Goal: Task Accomplishment & Management: Complete application form

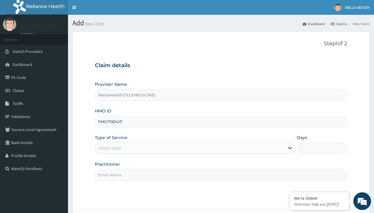
type input "FMC/11504/F"
type input "WellaHealth"
click at [109, 148] on div "Select type" at bounding box center [109, 148] width 23 height 6
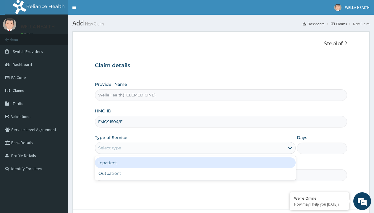
click at [195, 173] on div "Outpatient" at bounding box center [195, 173] width 201 height 11
type input "1"
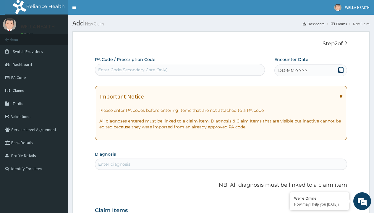
scroll to position [49, 0]
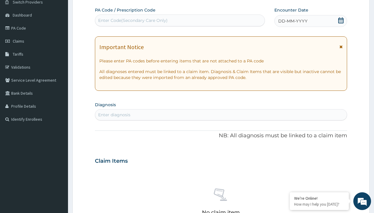
click at [292, 21] on span "DD-MM-YYYY" at bounding box center [292, 21] width 29 height 6
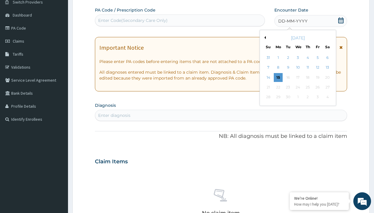
click at [264, 38] on button "Previous Month" at bounding box center [264, 37] width 3 height 3
click at [268, 77] on div "10" at bounding box center [268, 77] width 9 height 9
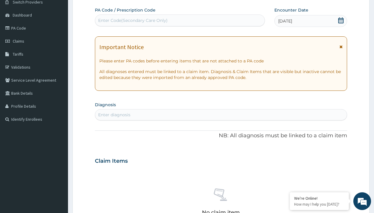
click at [132, 20] on div "Enter Code(Secondary Care Only)" at bounding box center [132, 20] width 69 height 6
type input "PR/9E714435"
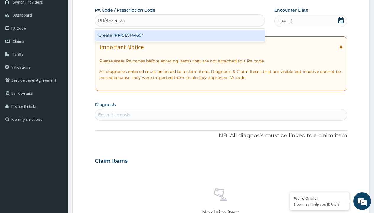
click at [180, 35] on div "Create "PR/9E714435"" at bounding box center [180, 35] width 170 height 11
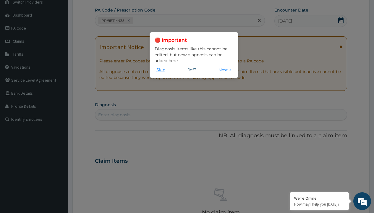
click at [161, 69] on button "Skip" at bounding box center [161, 70] width 12 height 7
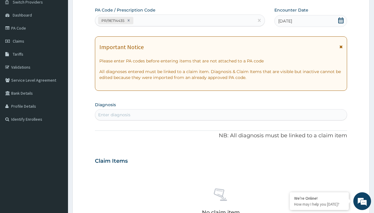
click at [114, 115] on div "Enter diagnosis" at bounding box center [114, 115] width 32 height 6
type input "prescription collected"
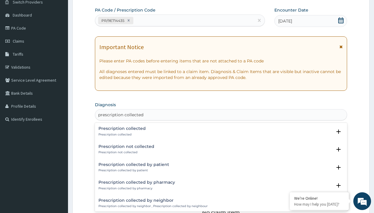
click at [121, 134] on p "Prescription collected" at bounding box center [121, 134] width 47 height 4
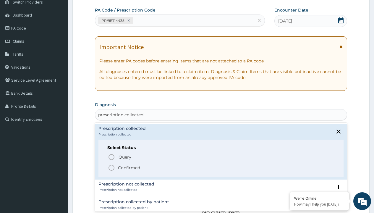
click at [129, 167] on p "Confirmed" at bounding box center [129, 168] width 22 height 6
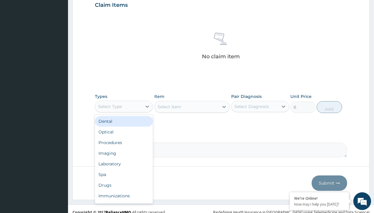
type input "procedures"
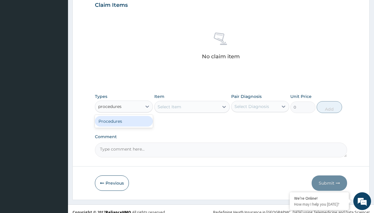
scroll to position [0, 0]
click at [124, 121] on div "Procedures" at bounding box center [124, 121] width 58 height 11
click at [169, 106] on div "Select Item" at bounding box center [170, 107] width 24 height 6
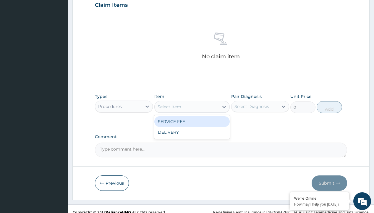
type input "service fee"
click at [192, 121] on div "SERVICE FEE" at bounding box center [192, 121] width 76 height 11
type input "100"
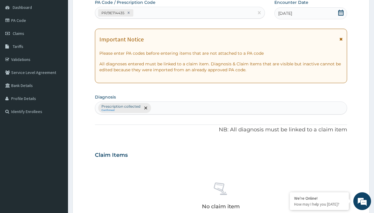
type input "prescription collected"
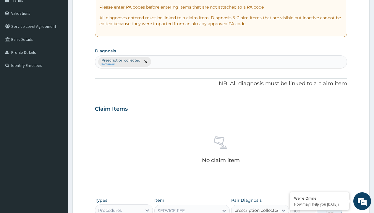
checkbox input "true"
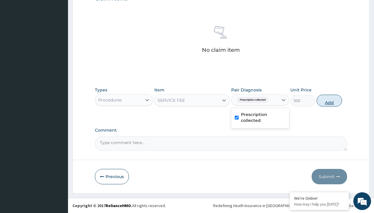
click at [329, 100] on button "Add" at bounding box center [329, 101] width 25 height 12
type input "0"
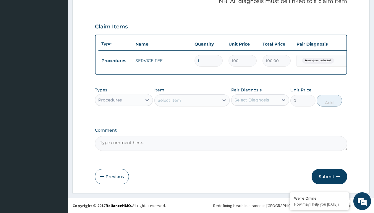
click at [110, 100] on div "Procedures" at bounding box center [110, 100] width 24 height 6
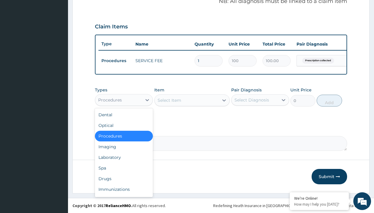
type input "drugs"
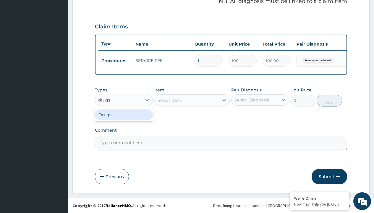
scroll to position [0, 0]
click at [124, 114] on div "Drugs" at bounding box center [124, 114] width 58 height 11
click at [169, 100] on div "Select Item" at bounding box center [192, 100] width 76 height 12
type input "artemether + lumefantrine 20/120 lumartem x24"
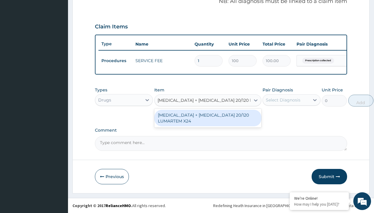
click at [208, 118] on div "ARTEMETHER + LUMEFANTRINE 20/120 LUMARTEM X24" at bounding box center [207, 118] width 107 height 17
type input "121.9000015258789"
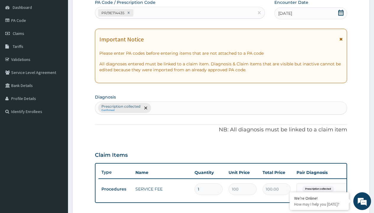
type input "prescription collected"
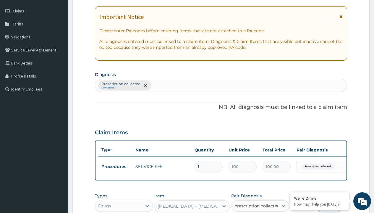
checkbox input "true"
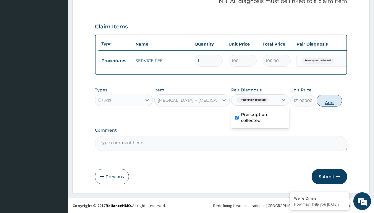
click at [329, 100] on button "Add" at bounding box center [329, 101] width 25 height 12
type input "0"
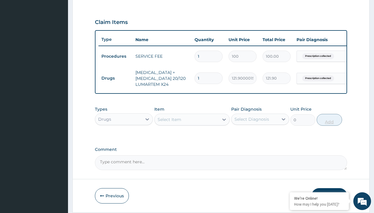
type input "24"
type input "2925.60"
type input "24"
click at [115, 78] on td "Drugs" at bounding box center [115, 78] width 34 height 11
type input "drugs"
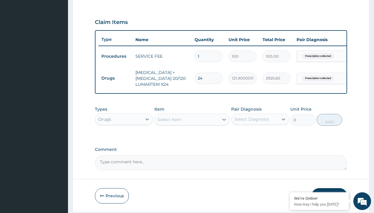
scroll to position [0, 0]
click at [124, 138] on div "Drugs" at bounding box center [124, 134] width 58 height 11
click at [169, 122] on div "Select Item" at bounding box center [170, 119] width 24 height 6
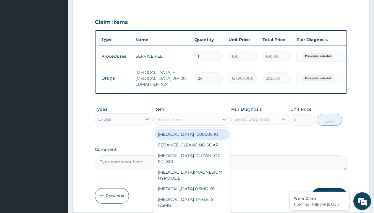
type input "augmentin 228.5"
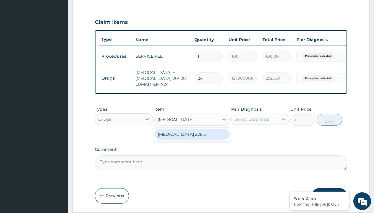
click at [192, 138] on div "AUGMENTIN 228.5" at bounding box center [192, 134] width 76 height 11
type input "9263"
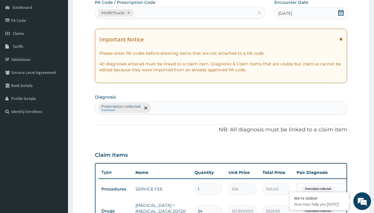
type input "prescription collected"
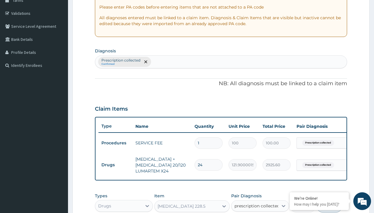
checkbox input "true"
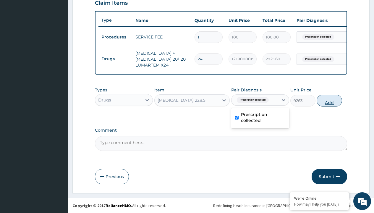
click at [329, 100] on button "Add" at bounding box center [329, 101] width 25 height 12
type input "0"
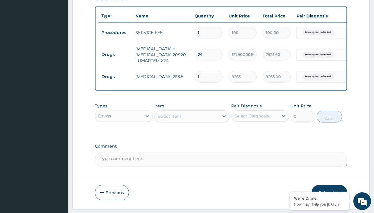
click at [115, 54] on td "Drugs" at bounding box center [115, 54] width 34 height 11
type input "drugs"
click at [124, 135] on div "Drugs" at bounding box center [124, 130] width 58 height 11
click at [169, 119] on div "Select Item" at bounding box center [170, 116] width 24 height 6
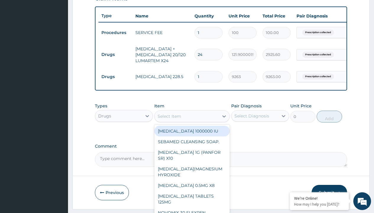
type input "ibuprofen syrup/bott"
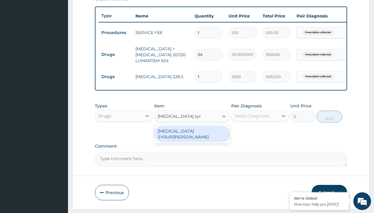
click at [192, 135] on div "IBUPROFEN SYRUP/BOTT" at bounding box center [192, 134] width 76 height 17
type input "2500"
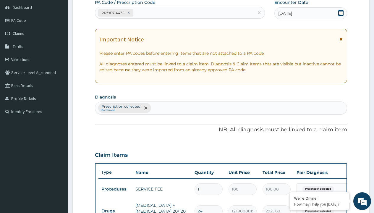
type input "prescription collected"
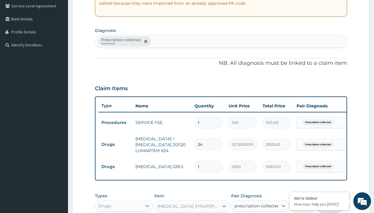
checkbox input "true"
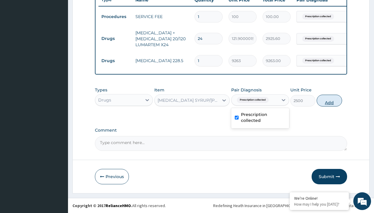
click at [329, 100] on button "Add" at bounding box center [329, 101] width 25 height 12
type input "0"
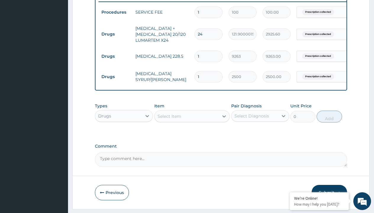
click at [115, 34] on td "Drugs" at bounding box center [115, 34] width 34 height 11
type input "drugs"
click at [124, 135] on div "Drugs" at bounding box center [124, 130] width 58 height 11
click at [169, 119] on div "Select Item" at bounding box center [170, 116] width 24 height 6
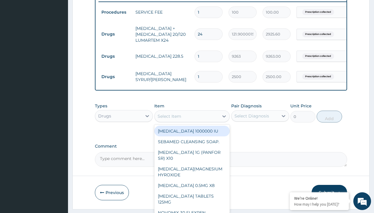
type input "cetirizine syrup"
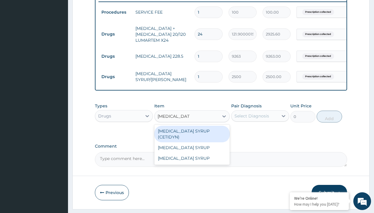
click at [192, 135] on div "CETIRIZINE SYRUP (CETIDYN)" at bounding box center [192, 134] width 76 height 17
type input "2200"
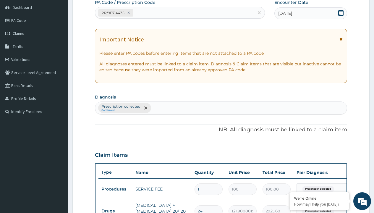
type input "prescription collected"
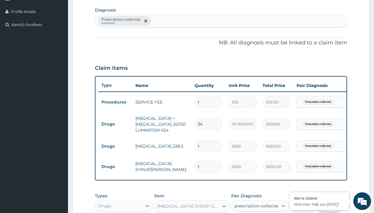
checkbox input "true"
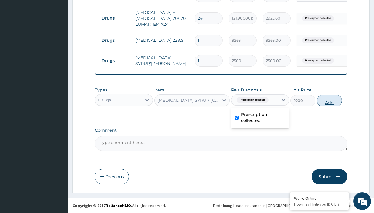
click at [329, 100] on button "Add" at bounding box center [329, 101] width 25 height 12
type input "0"
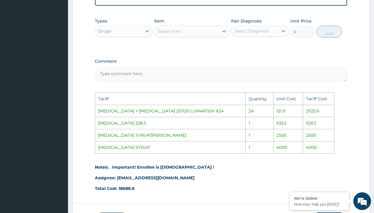
scroll to position [336, 0]
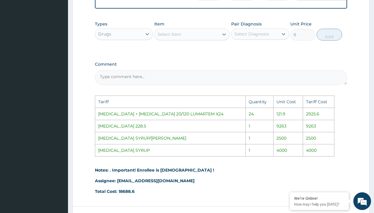
click at [194, 38] on div "Select Item" at bounding box center [187, 34] width 64 height 9
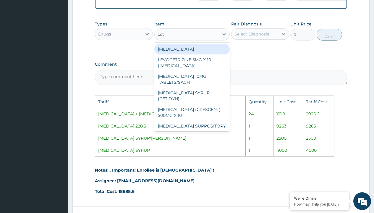
type input "ceti"
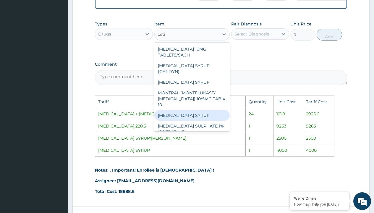
click at [187, 115] on div "CETIRIZINE SYRUP" at bounding box center [192, 115] width 76 height 11
type input "4000"
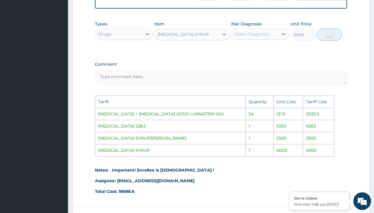
click at [261, 37] on div "Select Diagnosis" at bounding box center [251, 34] width 35 height 6
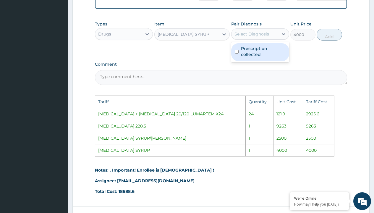
click at [261, 57] on label "Prescription collected" at bounding box center [263, 52] width 45 height 12
checkbox input "true"
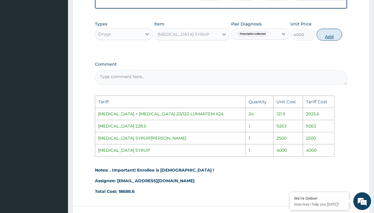
click at [324, 40] on button "Add" at bounding box center [329, 35] width 25 height 12
type input "0"
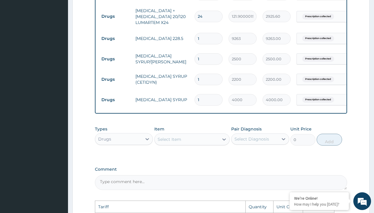
scroll to position [0, 45]
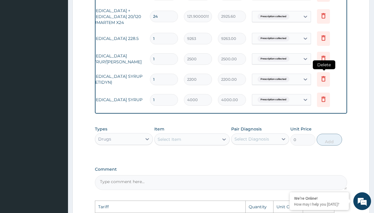
click at [327, 78] on icon at bounding box center [323, 78] width 7 height 7
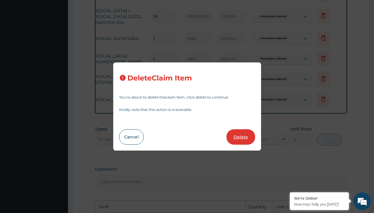
click at [235, 137] on button "Delete" at bounding box center [240, 136] width 29 height 15
type input "4000"
type input "4000.00"
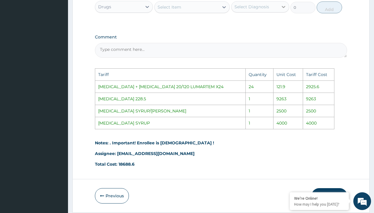
scroll to position [387, 0]
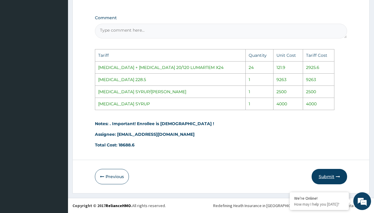
click at [324, 171] on button "Submit" at bounding box center [329, 176] width 35 height 15
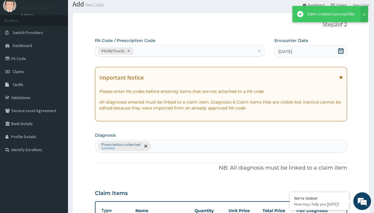
scroll to position [275, 0]
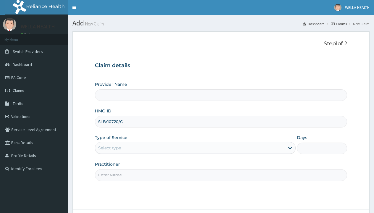
type input "SLB/10720/C"
type input "WellaHealth"
click at [109, 148] on div "Select type" at bounding box center [109, 148] width 23 height 6
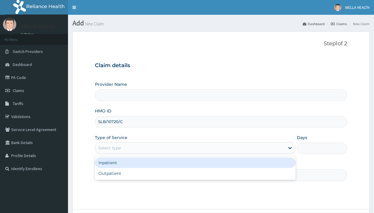
type input "WellaHealth(TELEMEDICINE)"
click at [195, 173] on div "Outpatient" at bounding box center [195, 173] width 201 height 11
type input "1"
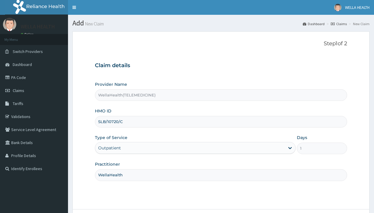
scroll to position [49, 0]
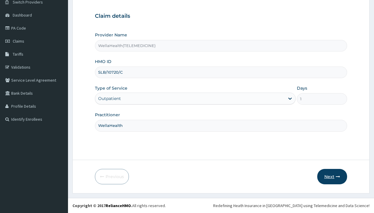
click at [332, 176] on button "Next" at bounding box center [332, 176] width 30 height 15
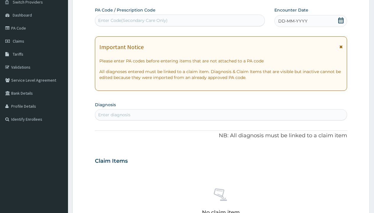
click at [292, 21] on span "DD-MM-YYYY" at bounding box center [292, 21] width 29 height 6
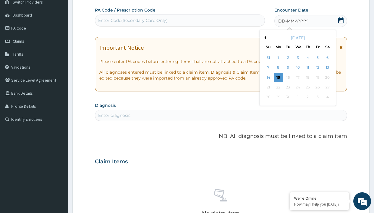
click at [264, 38] on button "Previous Month" at bounding box center [264, 37] width 3 height 3
click at [268, 77] on div "10" at bounding box center [268, 77] width 9 height 9
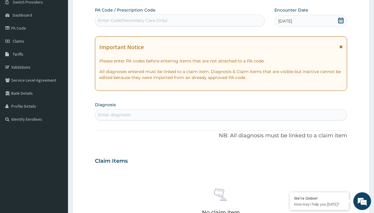
click at [132, 20] on div "Enter Code(Secondary Care Only)" at bounding box center [132, 20] width 69 height 6
type input "PR/12AA808C"
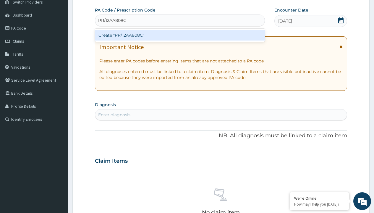
click at [180, 35] on div "Create "PR/12AA808C"" at bounding box center [180, 35] width 170 height 11
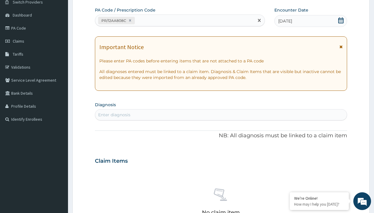
click at [114, 115] on div "Enter diagnosis" at bounding box center [114, 115] width 32 height 6
type input "prescription collected"
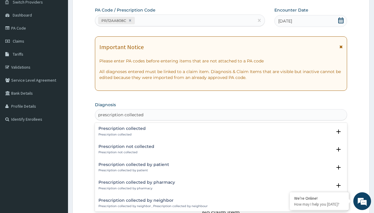
click at [121, 134] on p "Prescription collected" at bounding box center [121, 134] width 47 height 4
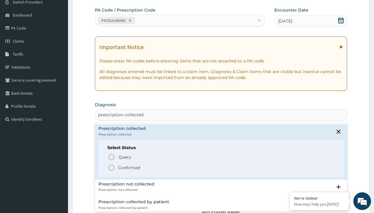
click at [129, 167] on p "Confirmed" at bounding box center [129, 168] width 22 height 6
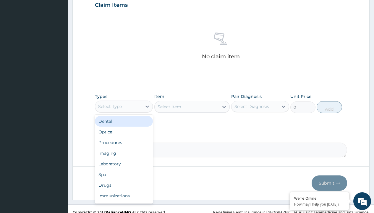
type input "procedures"
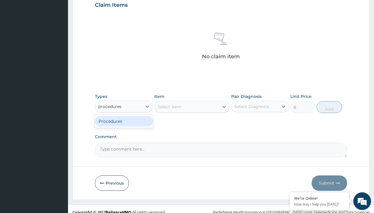
click at [124, 121] on div "Procedures" at bounding box center [124, 121] width 58 height 11
click at [169, 106] on div "Select Item" at bounding box center [170, 107] width 24 height 6
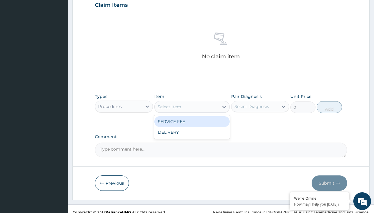
type input "service fee"
click at [192, 121] on div "SERVICE FEE" at bounding box center [192, 121] width 76 height 11
type input "100"
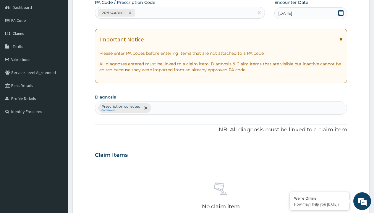
type input "prescription collected"
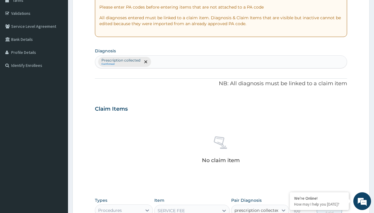
checkbox input "true"
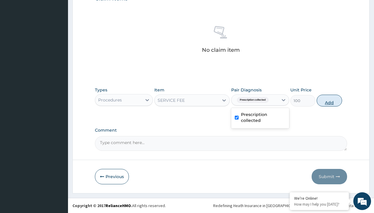
click at [329, 100] on button "Add" at bounding box center [329, 101] width 25 height 12
type input "0"
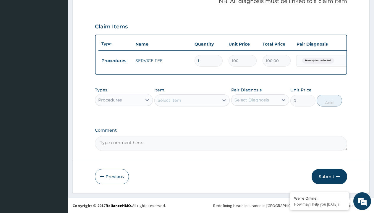
scroll to position [190, 0]
click at [110, 100] on div "Procedures" at bounding box center [110, 100] width 24 height 6
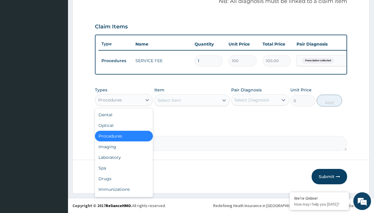
type input "drugs"
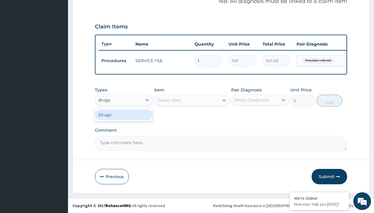
click at [124, 114] on div "Drugs" at bounding box center [124, 114] width 58 height 11
click at [95, 94] on div "option Drugs, selected. Select is focused ,type to refine list, press Down to o…" at bounding box center [124, 100] width 58 height 12
type input "drugs"
click at [124, 114] on div "Drugs" at bounding box center [124, 114] width 58 height 11
click at [95, 94] on div "option Drugs, selected. Select is focused ,type to refine list, press Down to o…" at bounding box center [124, 100] width 58 height 12
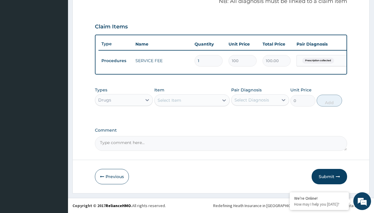
type input "drugs"
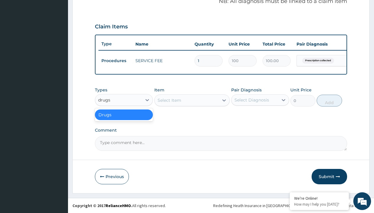
click at [124, 114] on div "Drugs" at bounding box center [124, 114] width 58 height 11
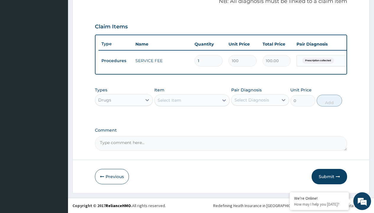
click at [95, 94] on div "option Drugs, selected. Select is focused ,type to refine list, press Down to o…" at bounding box center [124, 100] width 58 height 12
type input "drugs"
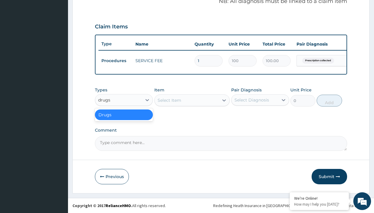
click at [124, 114] on div "Drugs" at bounding box center [124, 114] width 58 height 11
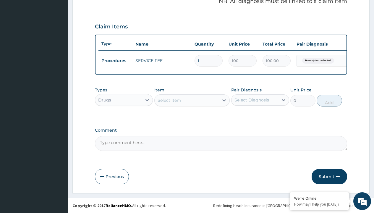
click at [95, 94] on div "option Drugs, selected. Select is focused ,type to refine list, press Down to o…" at bounding box center [124, 100] width 58 height 12
type input "drugs"
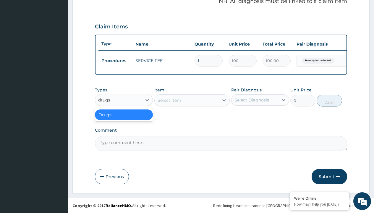
click at [124, 114] on div "Drugs" at bounding box center [124, 114] width 58 height 11
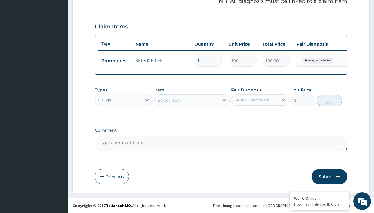
click at [95, 94] on div "option Drugs, selected. Select is focused ,type to refine list, press Down to o…" at bounding box center [124, 100] width 58 height 12
type input "drugs"
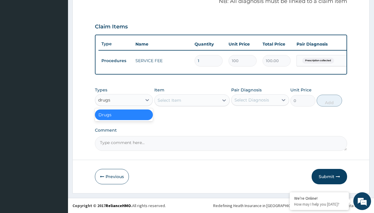
click at [124, 114] on div "Drugs" at bounding box center [124, 114] width 58 height 11
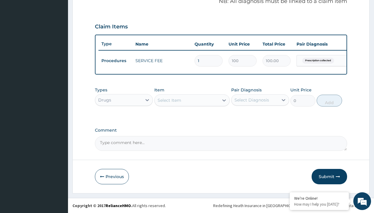
click at [169, 100] on div "Select Item" at bounding box center [170, 100] width 24 height 6
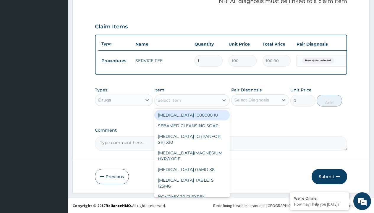
type input "artemether + lumefantrine 20/120 lumartem x24"
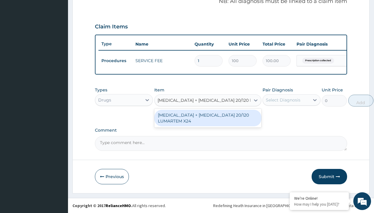
click at [208, 118] on div "ARTEMETHER + LUMEFANTRINE 20/120 LUMARTEM X24" at bounding box center [207, 118] width 107 height 17
type input "121.9000015258789"
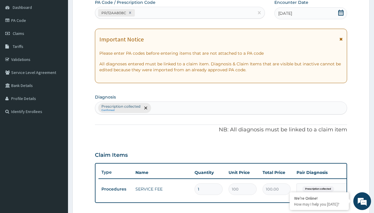
type input "prescription collected"
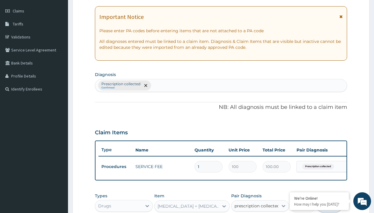
checkbox input "true"
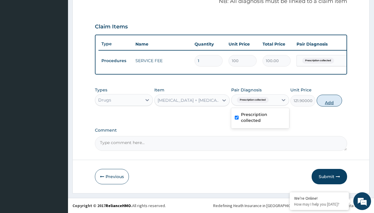
click at [329, 100] on button "Add" at bounding box center [329, 101] width 25 height 12
type input "0"
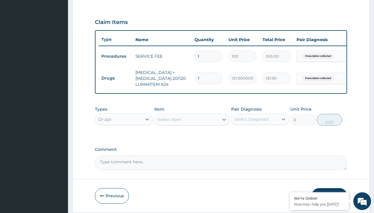
type input "24"
type input "2925.60"
type input "24"
click at [115, 78] on td "Drugs" at bounding box center [115, 78] width 34 height 11
type input "drugs"
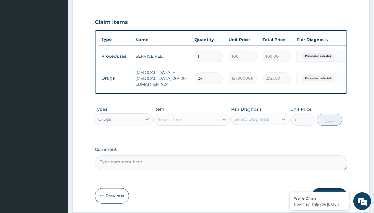
scroll to position [0, 0]
click at [124, 138] on div "Drugs" at bounding box center [124, 134] width 58 height 11
click at [169, 122] on div "Select Item" at bounding box center [170, 119] width 24 height 6
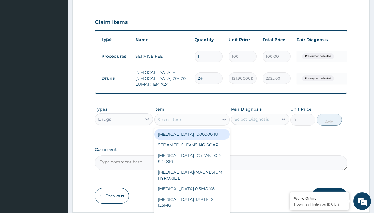
type input "paracetamol syrup avipol/bott"
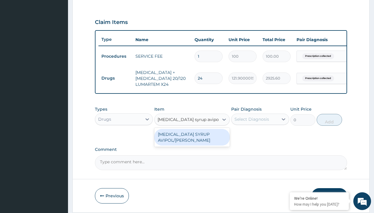
click at [192, 141] on div "PARACETAMOL SYRUP AVIPOL/BOTT" at bounding box center [192, 137] width 76 height 17
type input "1500"
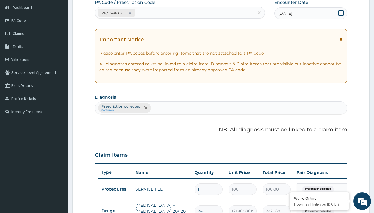
type input "prescription collected"
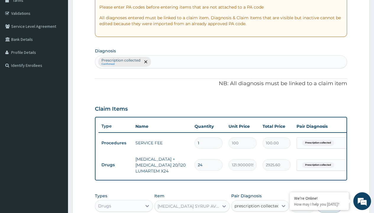
checkbox input "true"
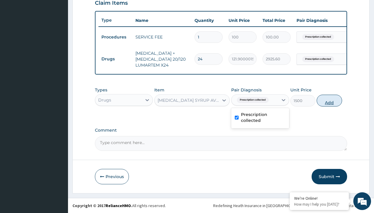
click at [329, 100] on button "Add" at bounding box center [329, 101] width 25 height 12
type input "0"
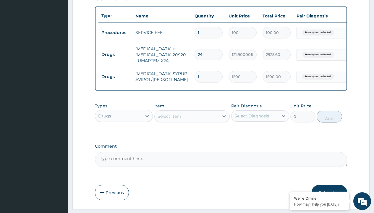
click at [115, 54] on td "Drugs" at bounding box center [115, 54] width 34 height 11
type input "drugs"
click at [124, 135] on div "Drugs" at bounding box center [124, 130] width 58 height 11
click at [169, 119] on div "Select Item" at bounding box center [170, 116] width 24 height 6
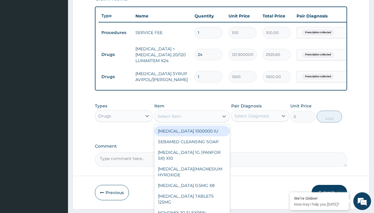
type input "cetirizine syrup"
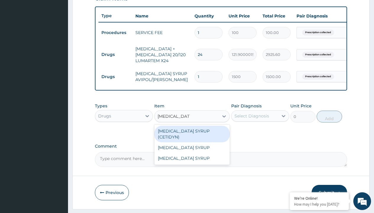
click at [192, 135] on div "CETIRIZINE SYRUP (CETIDYN)" at bounding box center [192, 134] width 76 height 17
type input "2200"
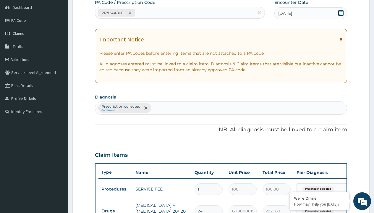
type input "prescription collected"
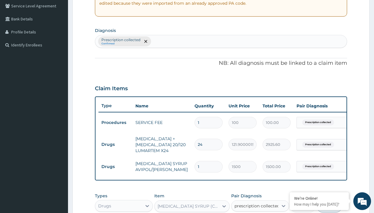
checkbox input "true"
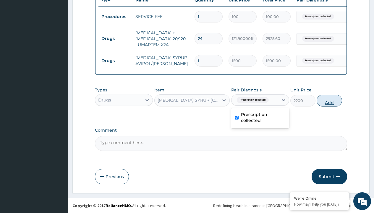
click at [329, 100] on button "Add" at bounding box center [329, 101] width 25 height 12
type input "0"
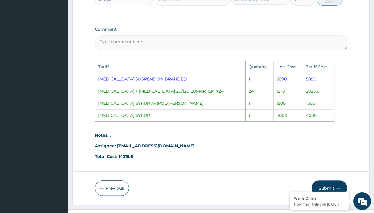
scroll to position [346, 0]
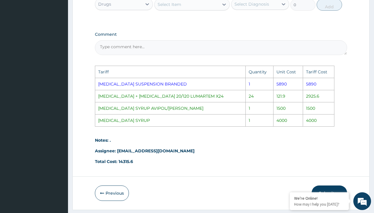
click at [190, 9] on div "Select Item" at bounding box center [187, 4] width 64 height 9
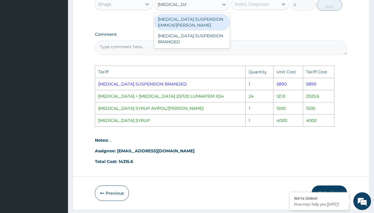
type input "amoxicillin sus"
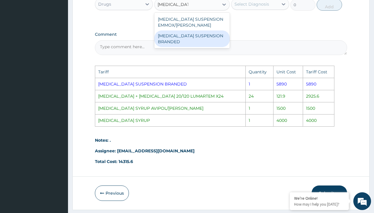
click at [201, 42] on div "AMOXICILLIN SUSPENSION BRANDED" at bounding box center [192, 38] width 76 height 17
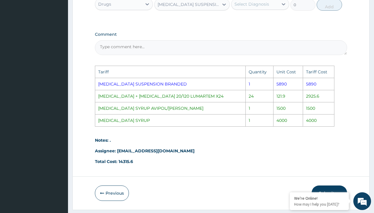
type input "5890"
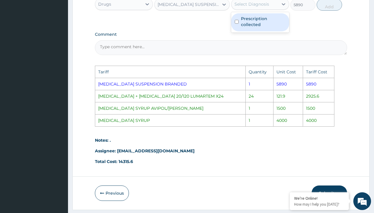
click at [248, 7] on div "Select Diagnosis" at bounding box center [251, 4] width 35 height 6
click at [254, 22] on label "Prescription collected" at bounding box center [263, 22] width 45 height 12
checkbox input "true"
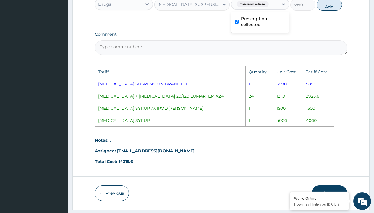
click at [324, 7] on button "Add" at bounding box center [329, 5] width 25 height 12
type input "0"
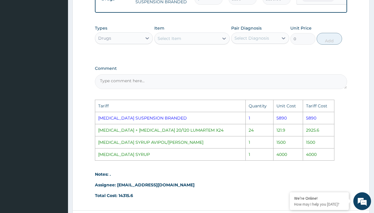
scroll to position [320, 0]
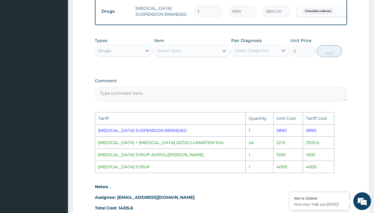
click at [164, 54] on div "Select Item" at bounding box center [170, 51] width 24 height 6
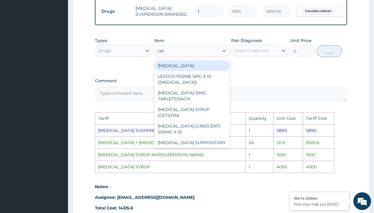
type input "ceti"
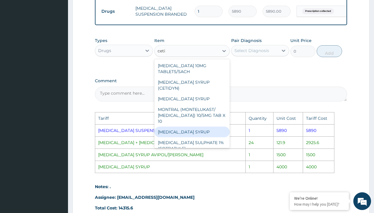
click at [172, 129] on div "CETIRIZINE SYRUP" at bounding box center [192, 132] width 76 height 11
type input "4000"
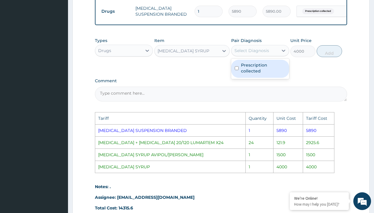
click at [259, 54] on div "Select Diagnosis" at bounding box center [251, 51] width 35 height 6
click at [264, 74] on label "Prescription collected" at bounding box center [263, 68] width 45 height 12
checkbox input "true"
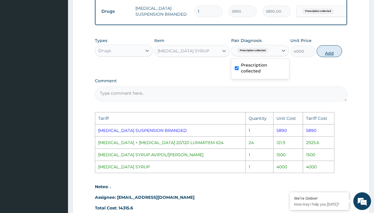
click at [331, 57] on button "Add" at bounding box center [329, 51] width 25 height 12
type input "0"
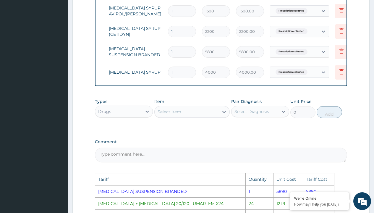
scroll to position [0, 45]
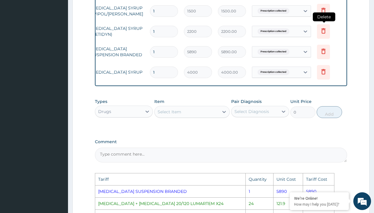
click at [324, 30] on icon at bounding box center [323, 30] width 4 height 5
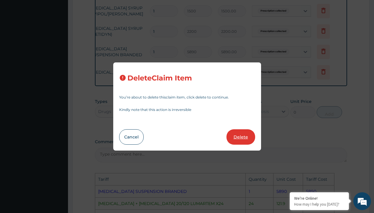
click at [241, 143] on button "Delete" at bounding box center [240, 136] width 29 height 15
type input "5890"
type input "5890.00"
type input "4000"
type input "4000.00"
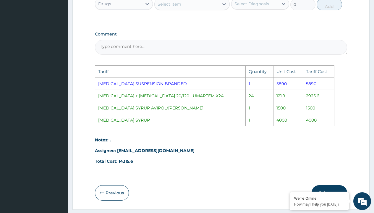
scroll to position [387, 0]
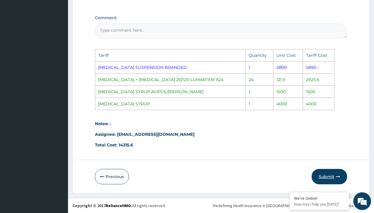
click at [327, 175] on button "Submit" at bounding box center [329, 176] width 35 height 15
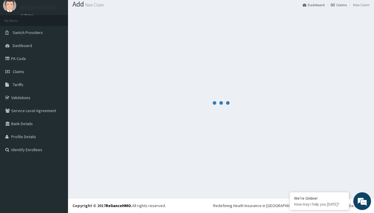
scroll to position [275, 0]
